Goal: Task Accomplishment & Management: Manage account settings

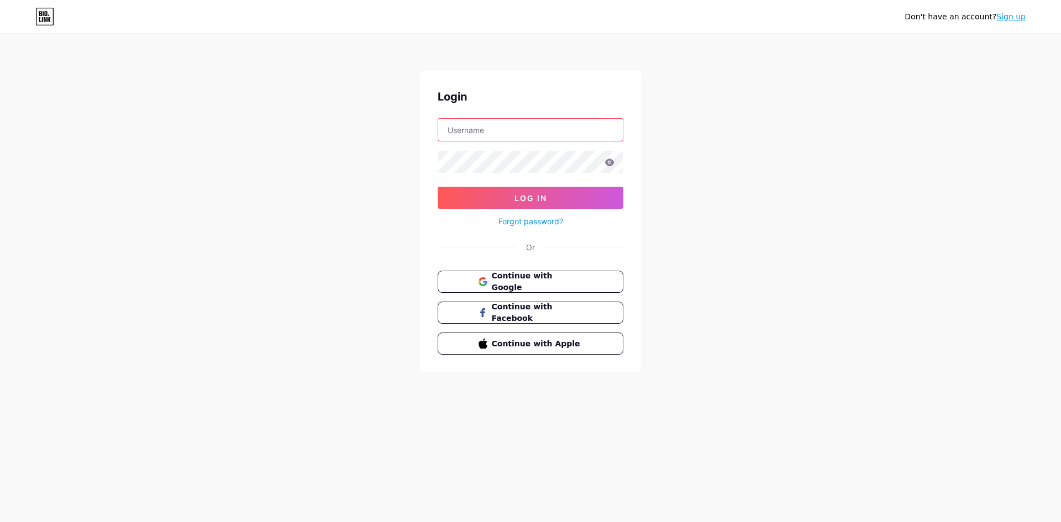
click at [517, 138] on input "text" at bounding box center [530, 130] width 185 height 22
type input "[EMAIL_ADDRESS][DOMAIN_NAME]"
click at [610, 162] on icon at bounding box center [609, 162] width 9 height 7
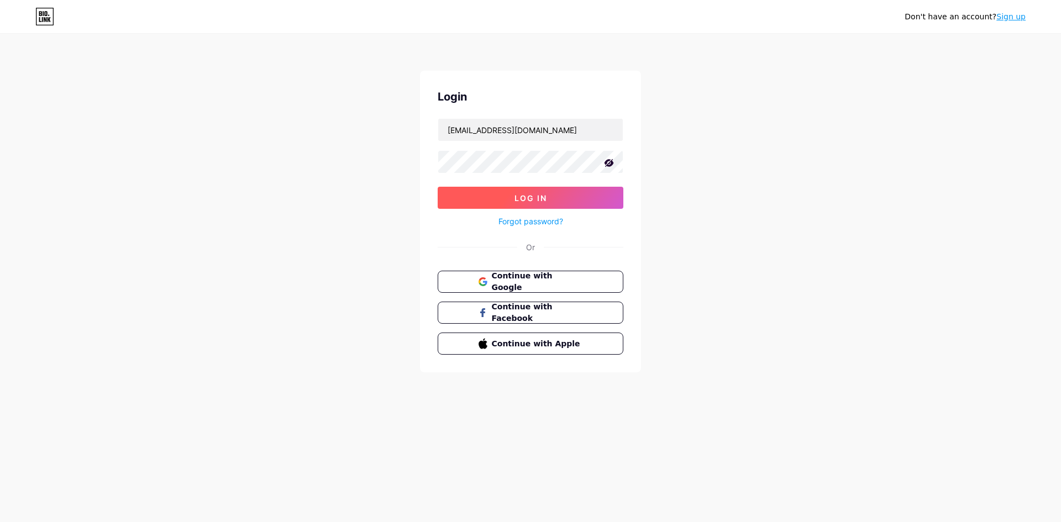
click at [599, 194] on button "Log In" at bounding box center [531, 198] width 186 height 22
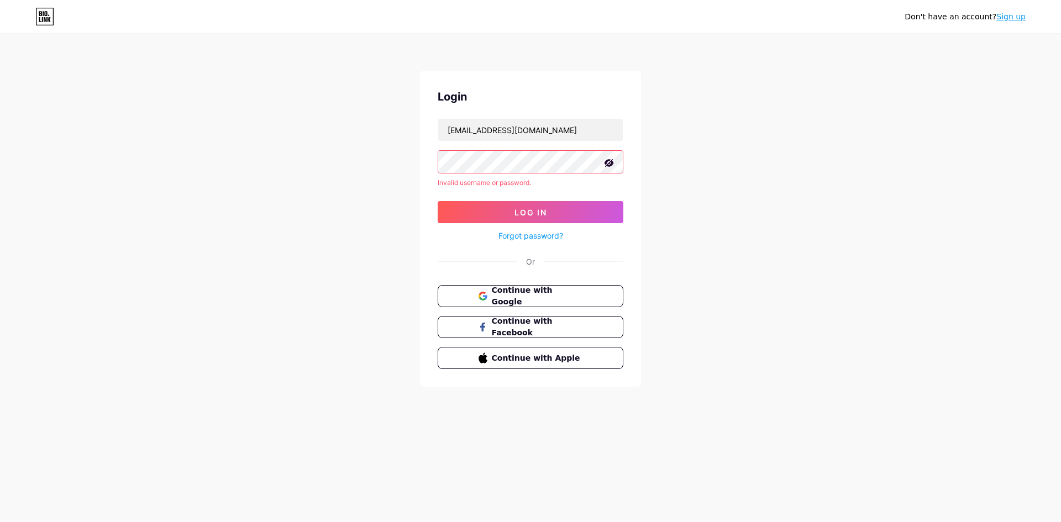
click at [424, 163] on div "Login [EMAIL_ADDRESS][DOMAIN_NAME] Invalid username or password. Log In Forgot …" at bounding box center [530, 229] width 221 height 316
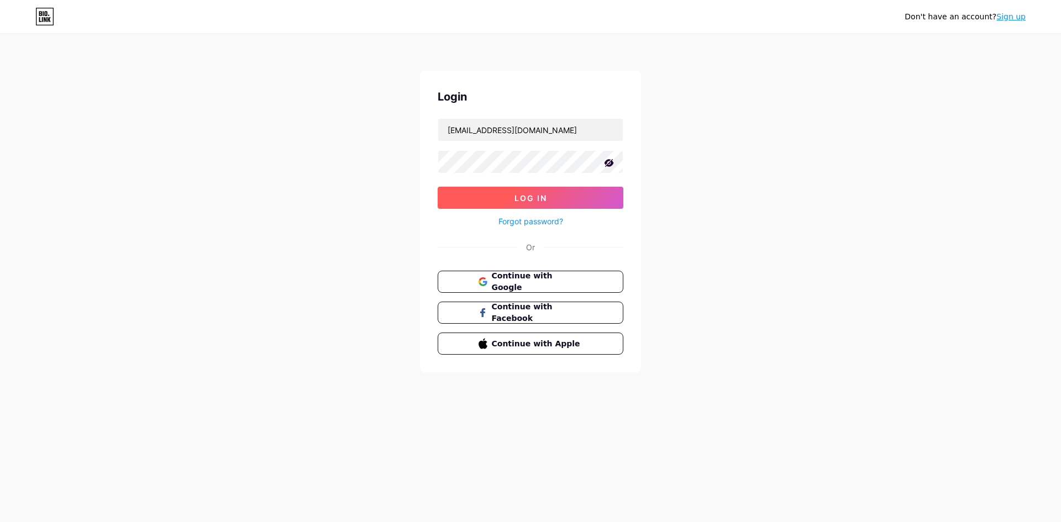
click at [533, 191] on button "Log In" at bounding box center [531, 198] width 186 height 22
click at [547, 192] on button "Log In" at bounding box center [531, 198] width 186 height 22
click at [545, 197] on span "Log In" at bounding box center [530, 197] width 33 height 9
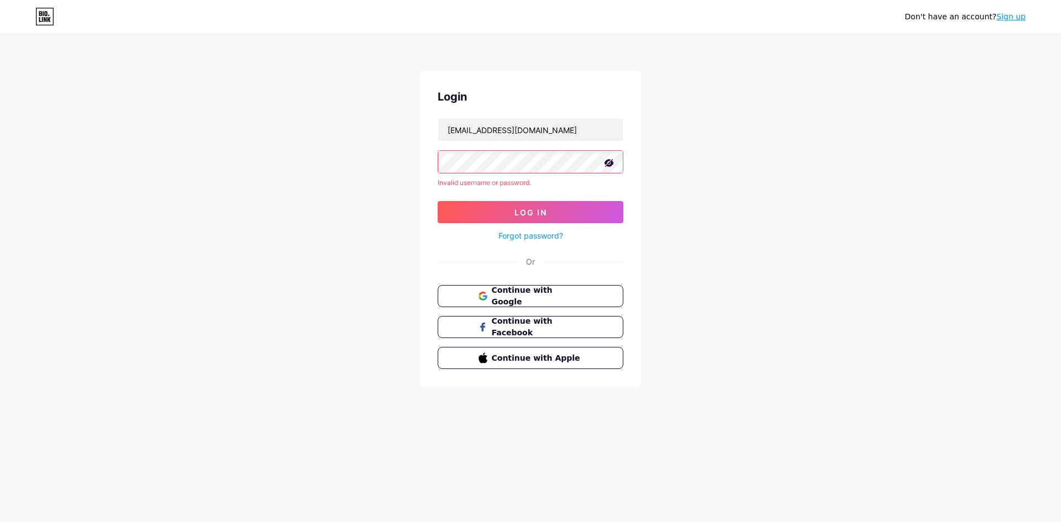
click at [422, 164] on div "Login [EMAIL_ADDRESS][DOMAIN_NAME] Invalid username or password. Log In Forgot …" at bounding box center [530, 229] width 221 height 316
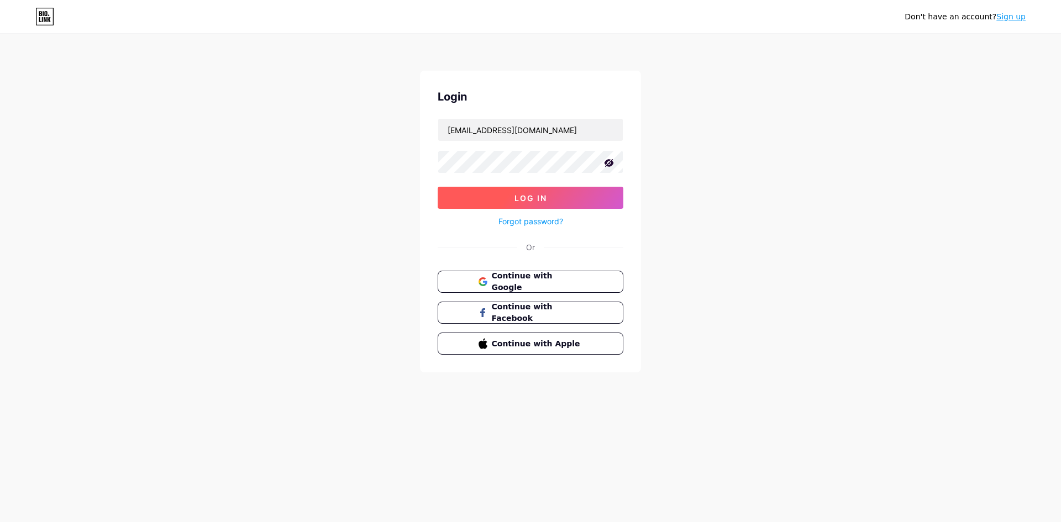
click at [486, 194] on button "Log In" at bounding box center [531, 198] width 186 height 22
click at [511, 200] on button "Log In" at bounding box center [531, 198] width 186 height 22
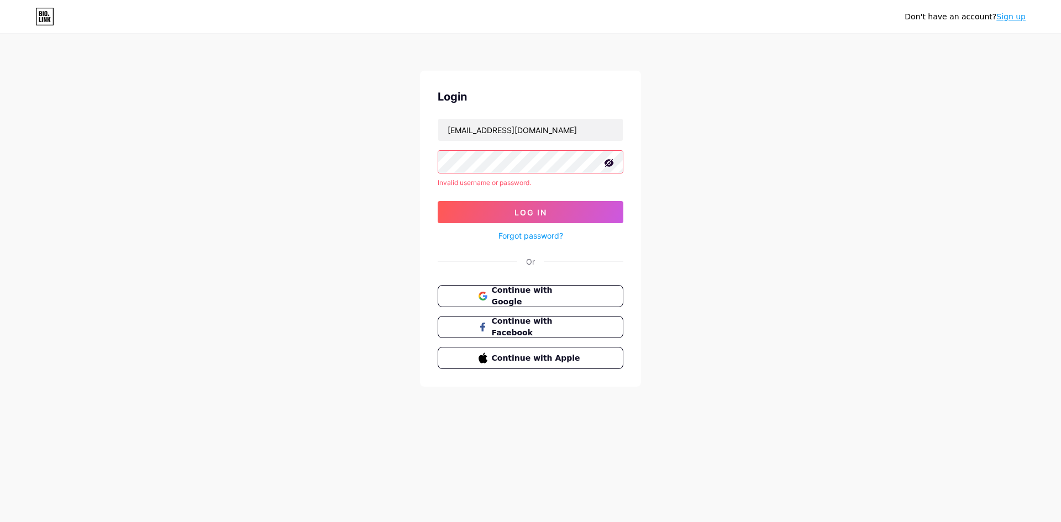
click at [552, 233] on link "Forgot password?" at bounding box center [530, 236] width 65 height 12
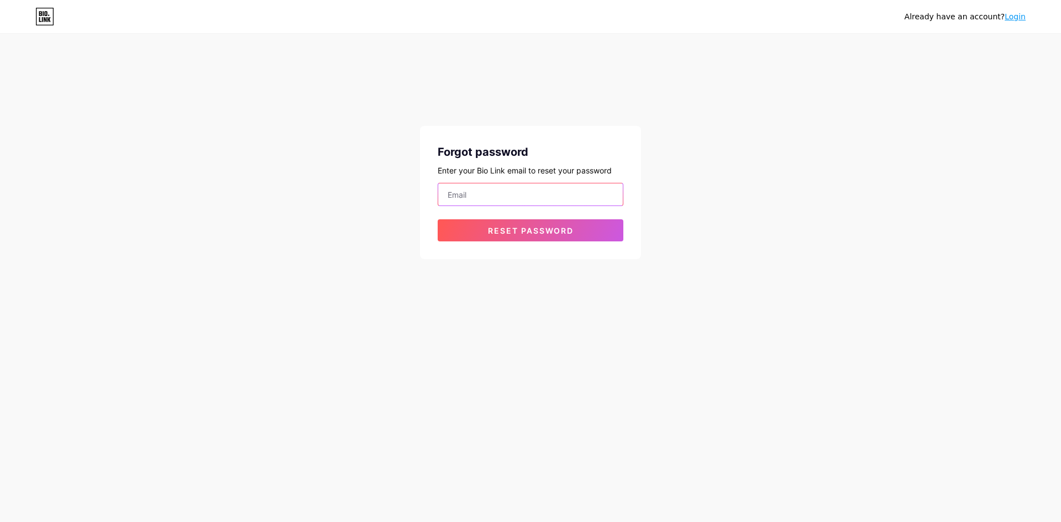
click at [523, 198] on input "email" at bounding box center [530, 194] width 185 height 22
click at [537, 186] on input "email" at bounding box center [530, 194] width 185 height 22
type input "[EMAIL_ADDRESS][DOMAIN_NAME]"
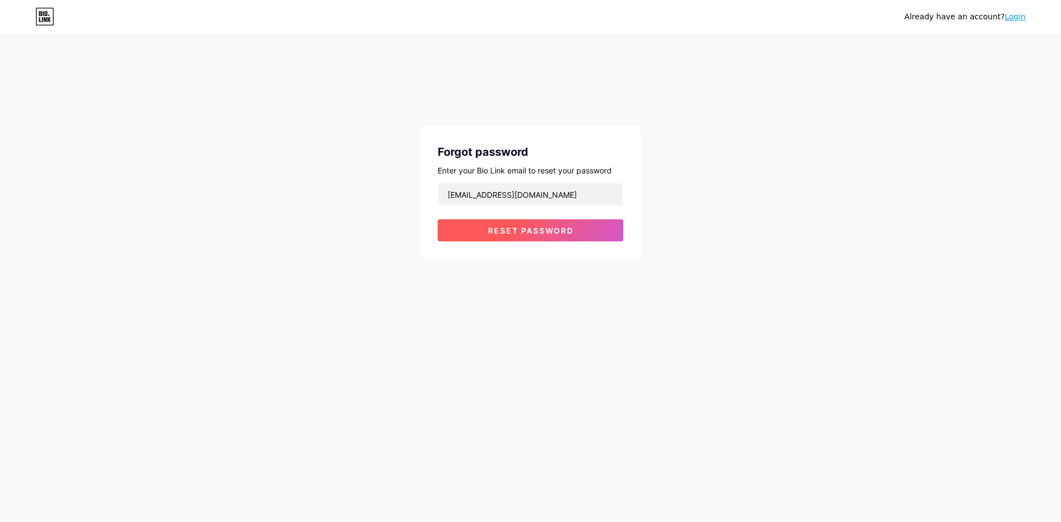
click at [531, 231] on span "Reset password" at bounding box center [531, 230] width 86 height 9
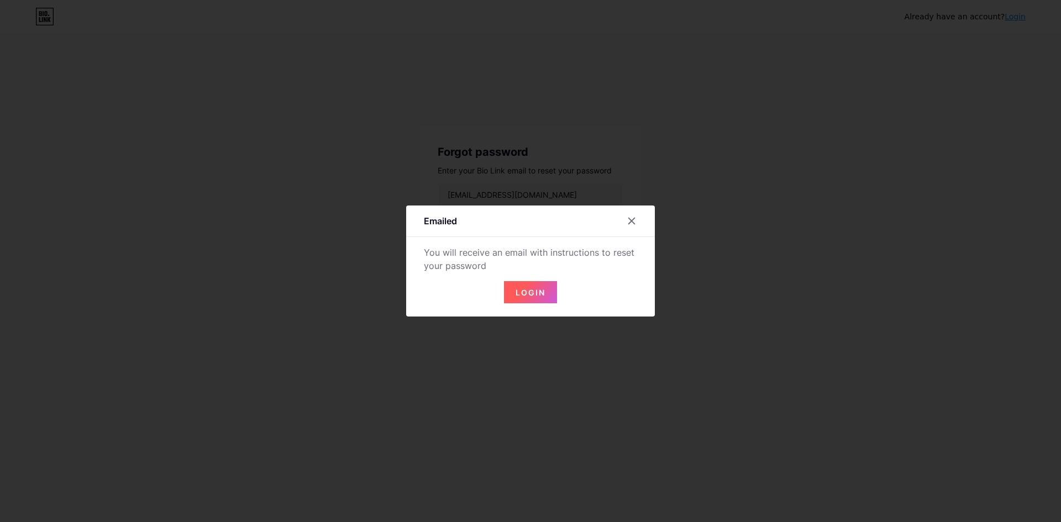
click at [519, 294] on span "Login" at bounding box center [530, 292] width 30 height 9
